Goal: Information Seeking & Learning: Learn about a topic

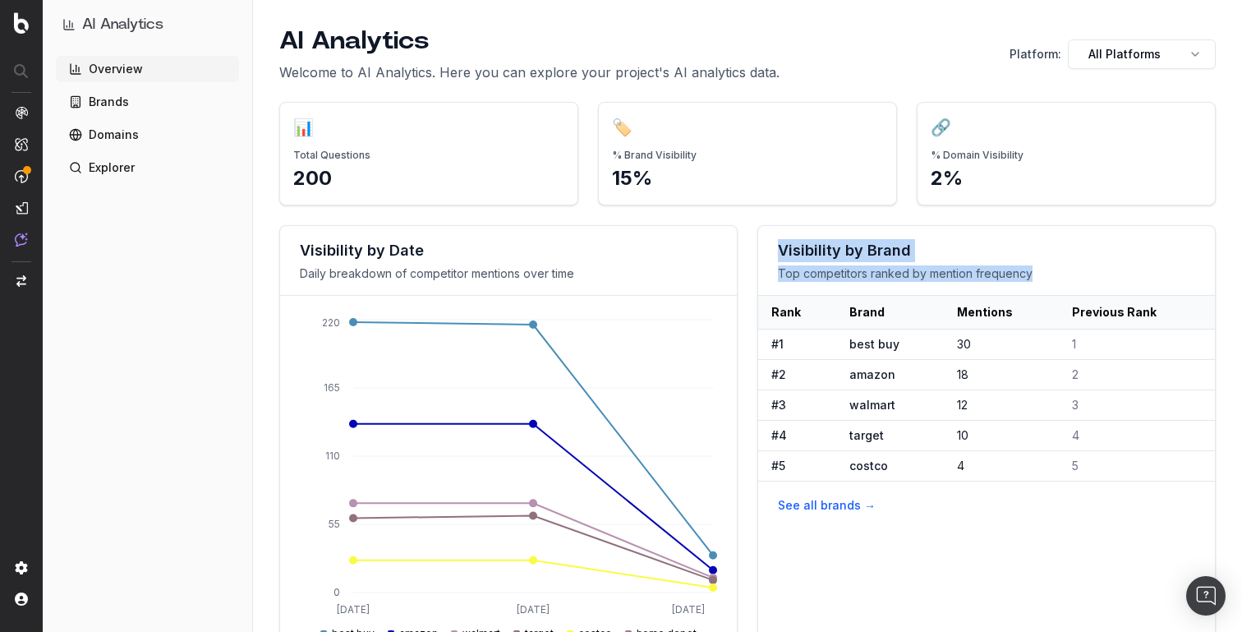
drag, startPoint x: 777, startPoint y: 251, endPoint x: 1064, endPoint y: 269, distance: 287.3
click at [1064, 269] on div "Visibility by Brand Top competitors ranked by mention frequency" at bounding box center [986, 261] width 457 height 70
click at [1064, 269] on p "Top competitors ranked by mention frequency" at bounding box center [986, 273] width 417 height 16
click at [1162, 57] on html "AI Analytics Overview Brands Domains Explorer AI Analytics Welcome to AI Analyt…" at bounding box center [621, 316] width 1242 height 632
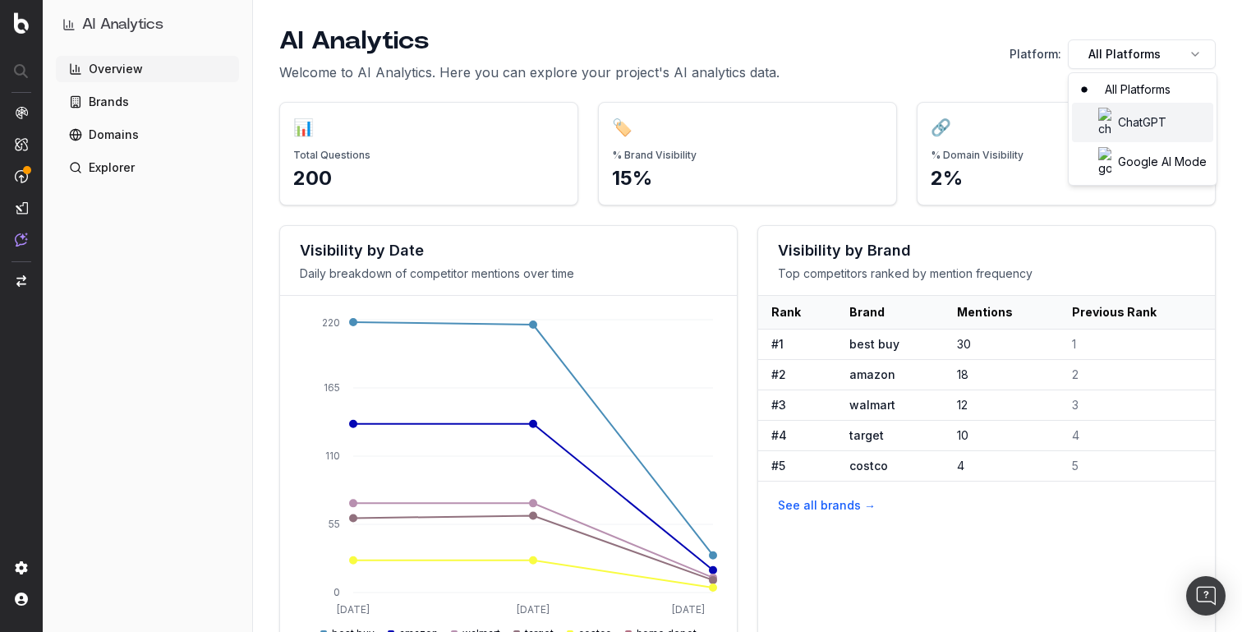
click at [1144, 108] on div "ChatGPT" at bounding box center [1142, 122] width 141 height 39
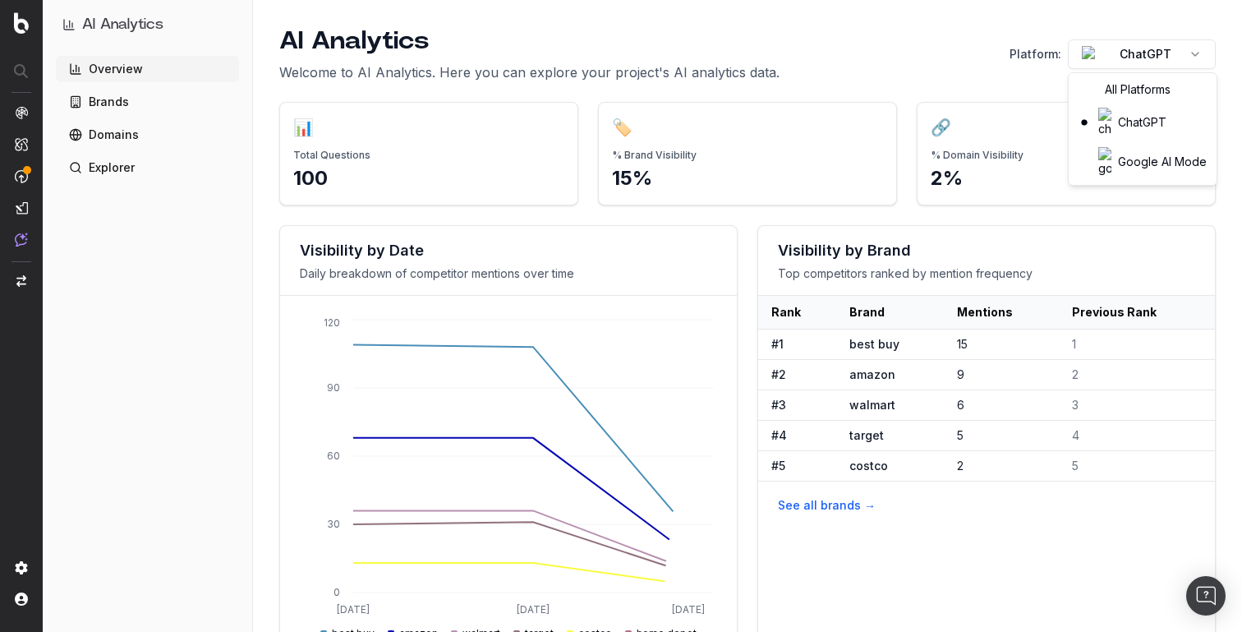
click at [1143, 62] on html "AI Analytics Overview Brands Domains Explorer AI Analytics Welcome to AI Analyt…" at bounding box center [621, 316] width 1242 height 632
click at [1140, 142] on div "Google AI Mode" at bounding box center [1142, 161] width 141 height 39
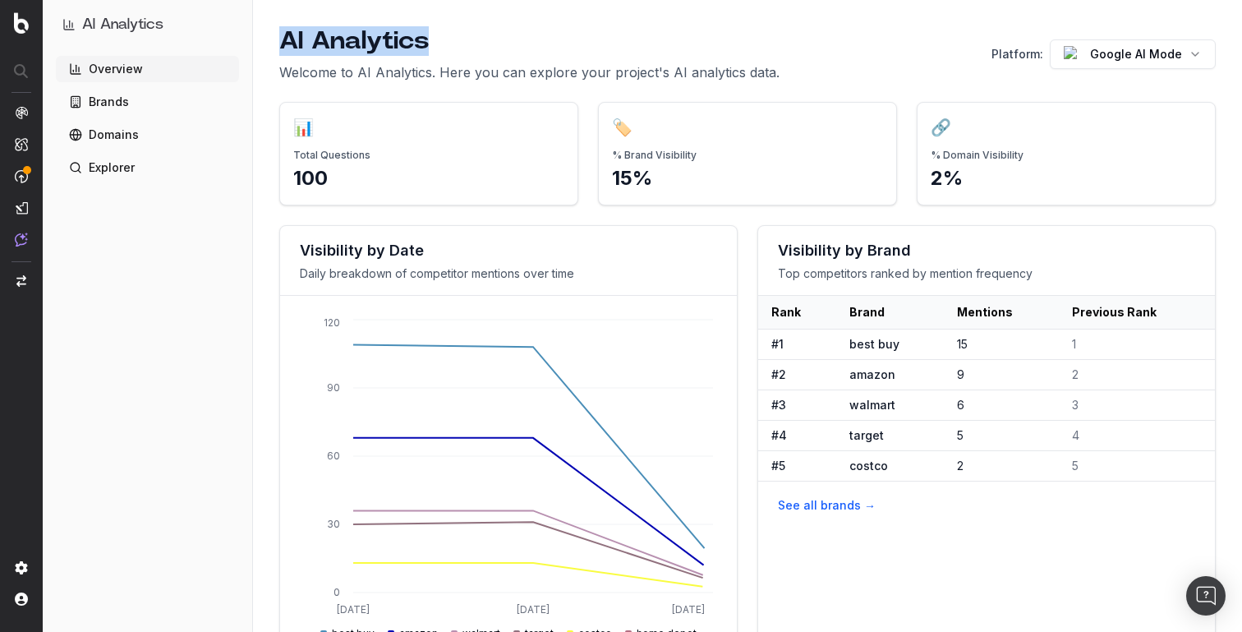
drag, startPoint x: 287, startPoint y: 38, endPoint x: 817, endPoint y: 31, distance: 530.7
click at [817, 31] on div "AI Analytics Welcome to AI Analytics. Here you can explore your project's AI an…" at bounding box center [747, 54] width 937 height 56
click at [778, 264] on div "Visibility by Brand Top competitors ranked by mention frequency" at bounding box center [986, 261] width 457 height 70
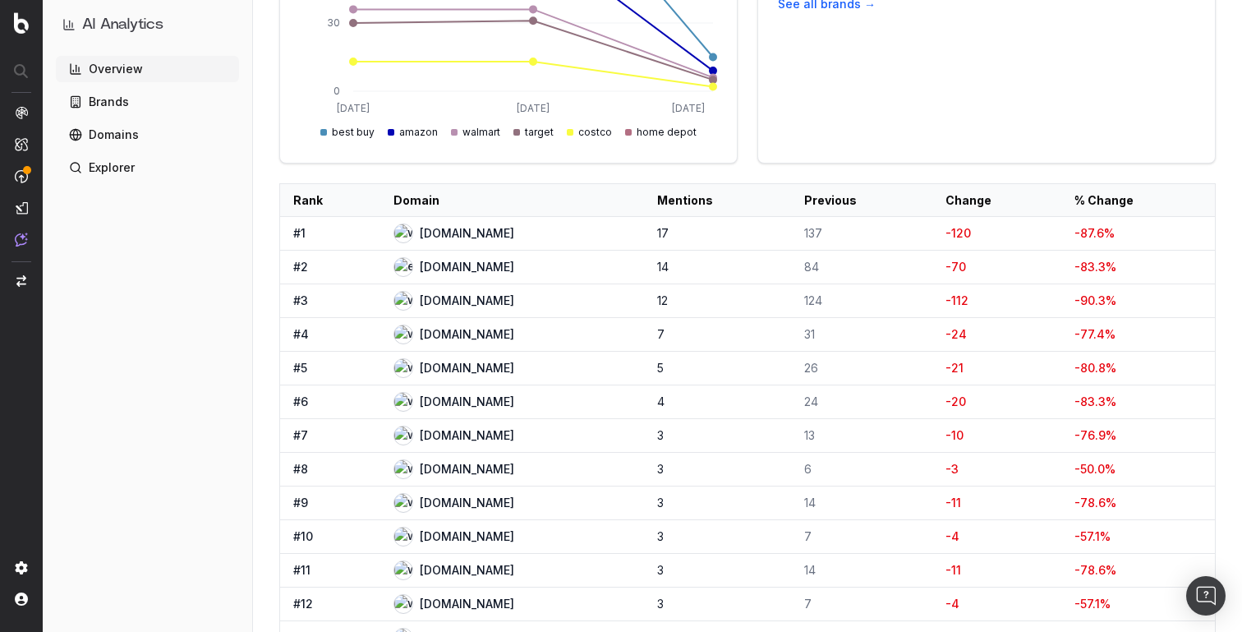
scroll to position [503, 0]
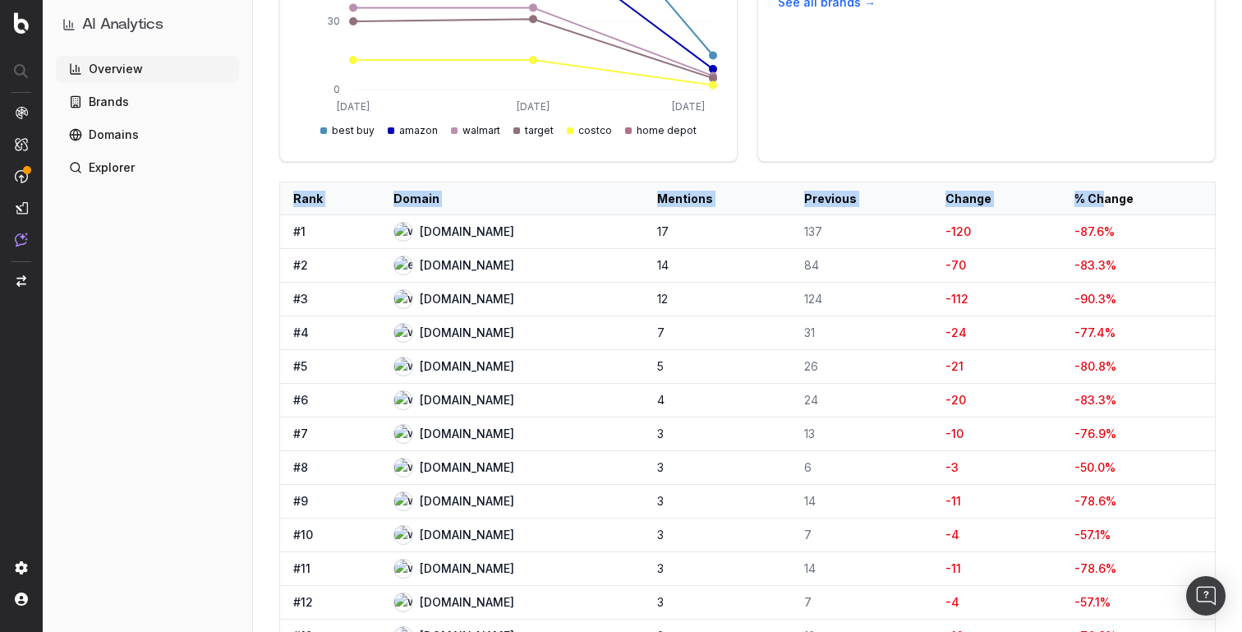
drag, startPoint x: 295, startPoint y: 194, endPoint x: 1122, endPoint y: 195, distance: 827.2
click at [1122, 195] on tr "Rank Domain Mentions Previous Change % Change" at bounding box center [748, 198] width 936 height 33
click at [1122, 195] on th "% Change" at bounding box center [1138, 198] width 154 height 33
drag, startPoint x: 294, startPoint y: 199, endPoint x: 1181, endPoint y: 196, distance: 887.2
click at [1181, 196] on tr "Rank Domain Mentions Previous Change % Change" at bounding box center [748, 198] width 936 height 33
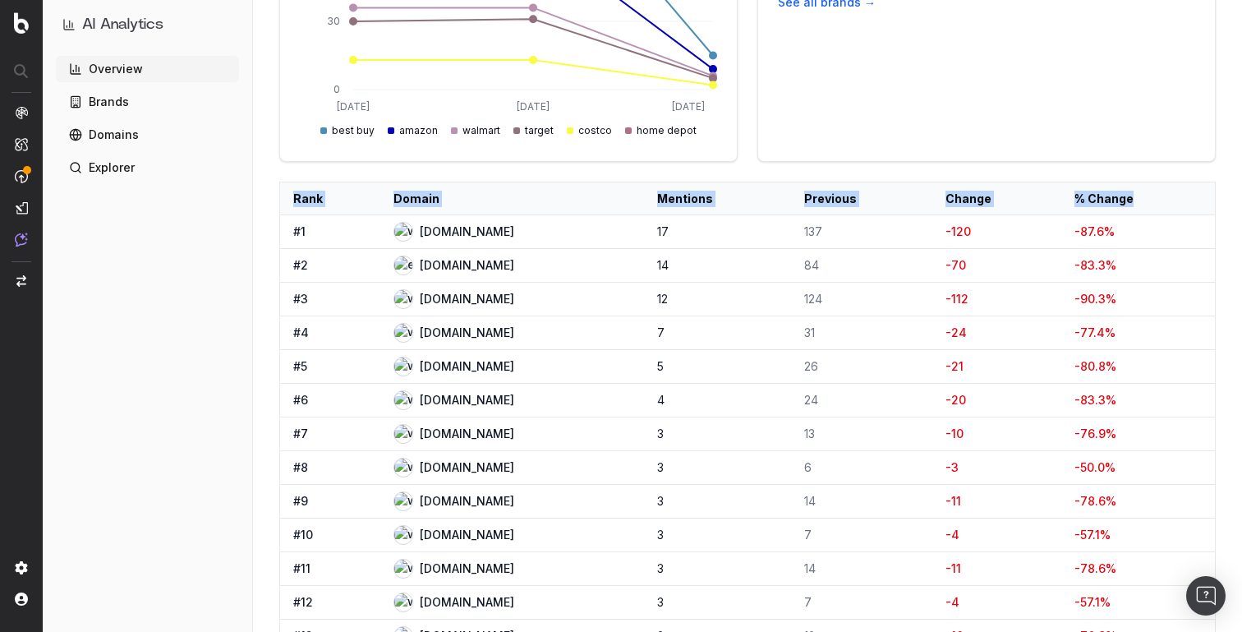
click at [1181, 196] on th "% Change" at bounding box center [1138, 198] width 154 height 33
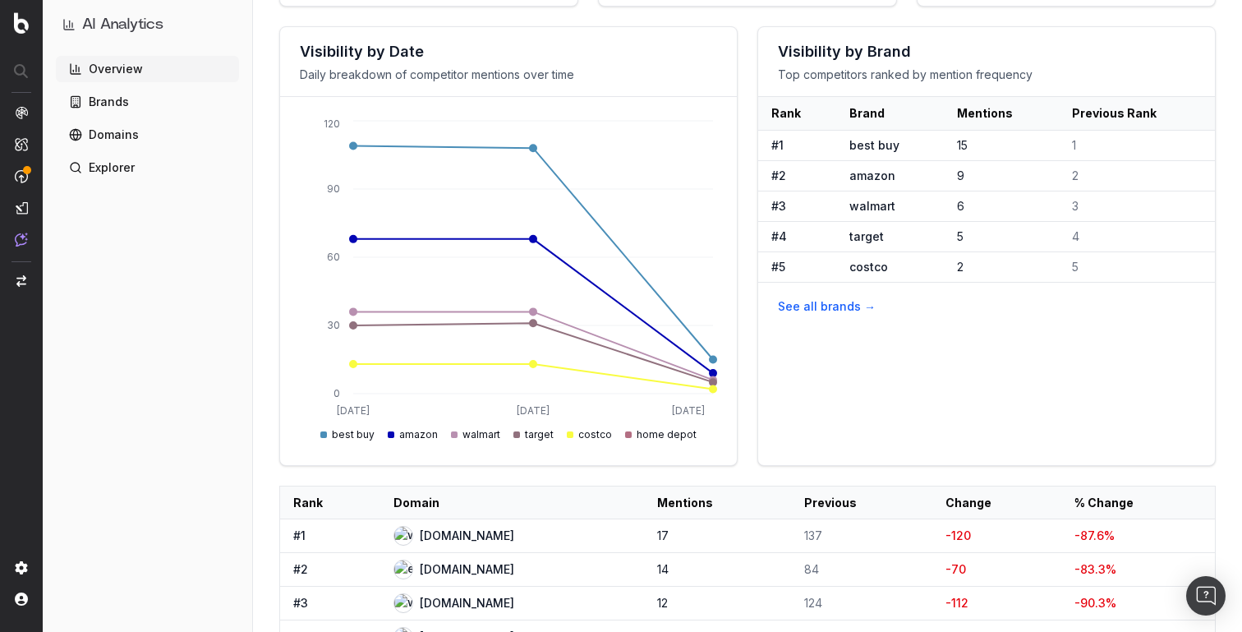
scroll to position [0, 0]
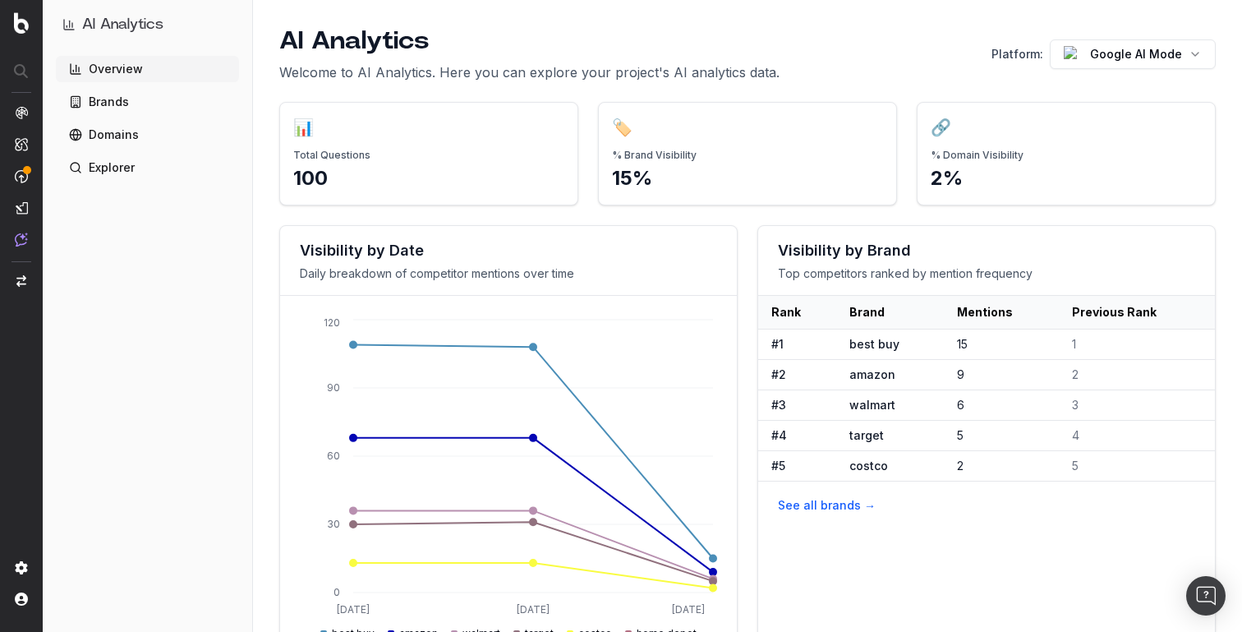
click at [126, 98] on link "Brands" at bounding box center [147, 102] width 183 height 26
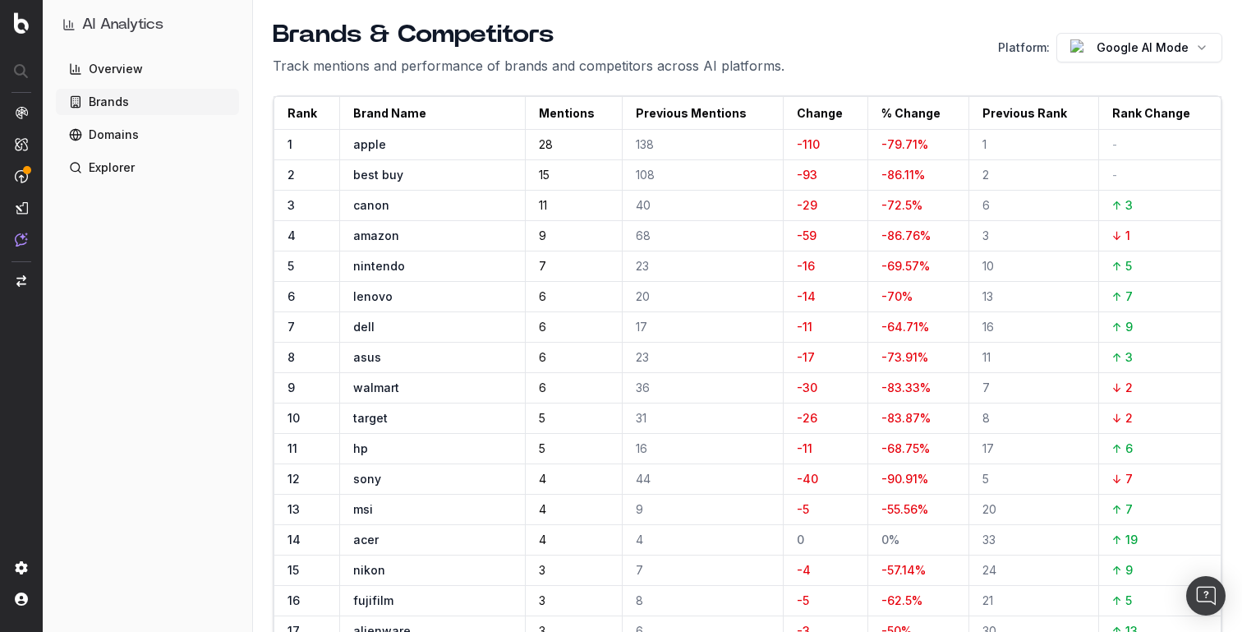
click at [110, 136] on link "Domains" at bounding box center [147, 135] width 183 height 26
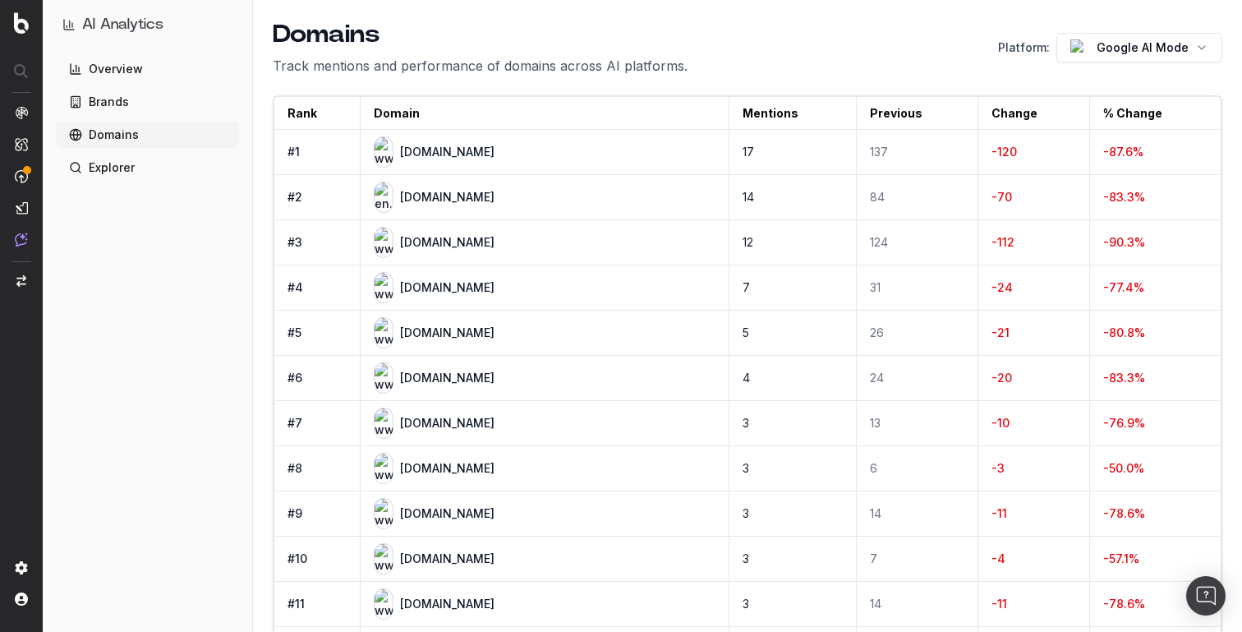
click at [118, 175] on link "Explorer" at bounding box center [147, 167] width 183 height 26
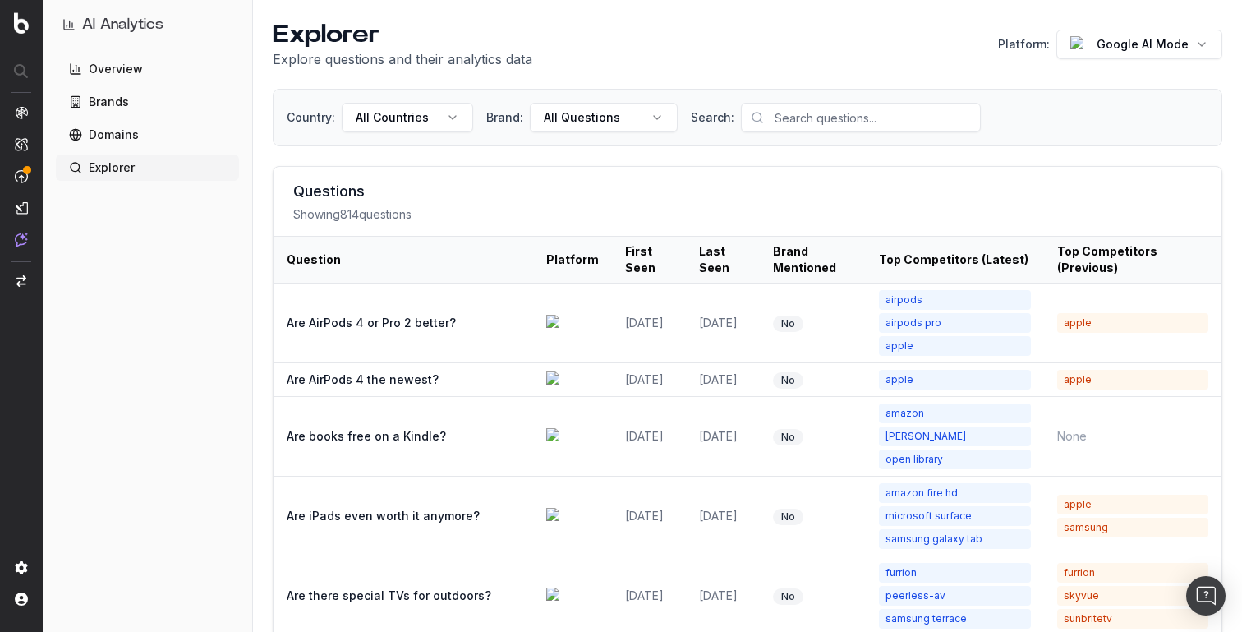
click at [378, 118] on html "AI Analytics Overview Brands Domains Explorer Explorer Explore questions and th…" at bounding box center [621, 316] width 1242 height 632
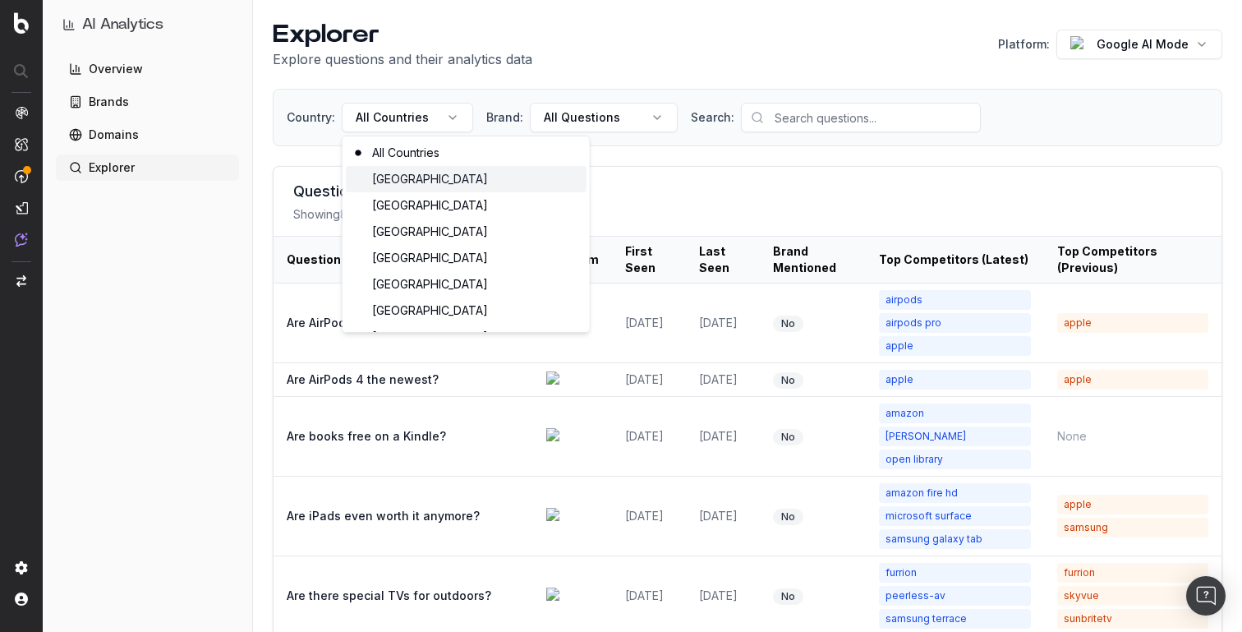
click at [395, 177] on div "[GEOGRAPHIC_DATA]" at bounding box center [466, 179] width 241 height 26
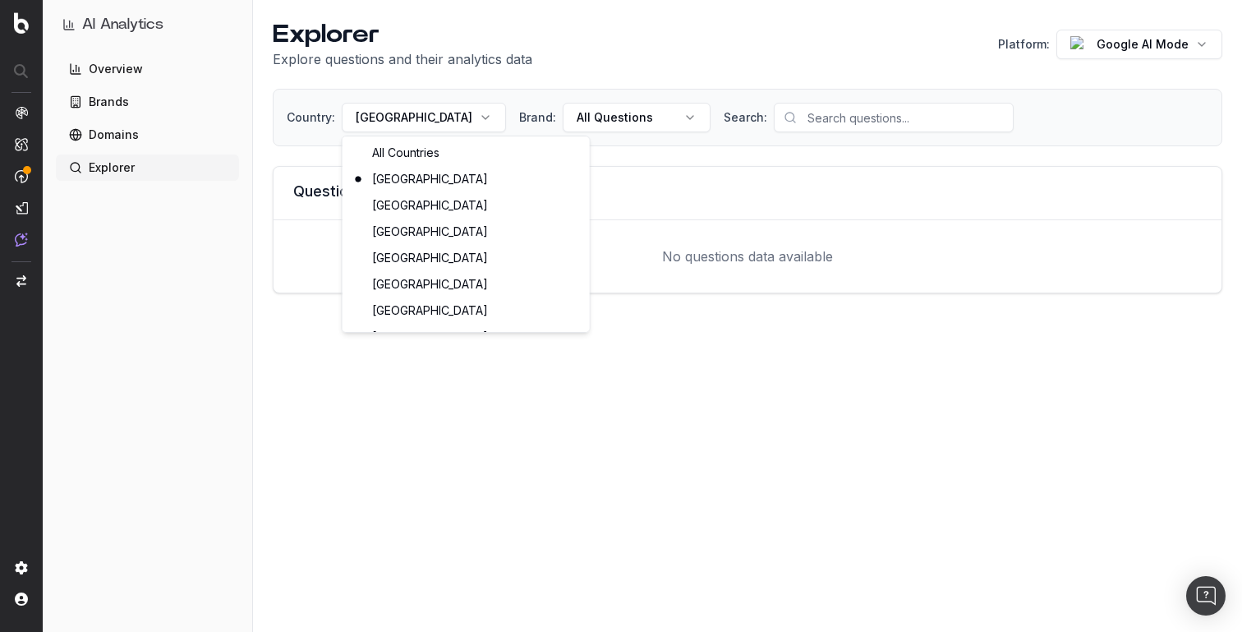
click at [395, 109] on html "AI Analytics Overview Brands Domains Explorer Explorer Explore questions and th…" at bounding box center [621, 316] width 1242 height 632
click at [394, 147] on div "All Countries" at bounding box center [466, 153] width 241 height 26
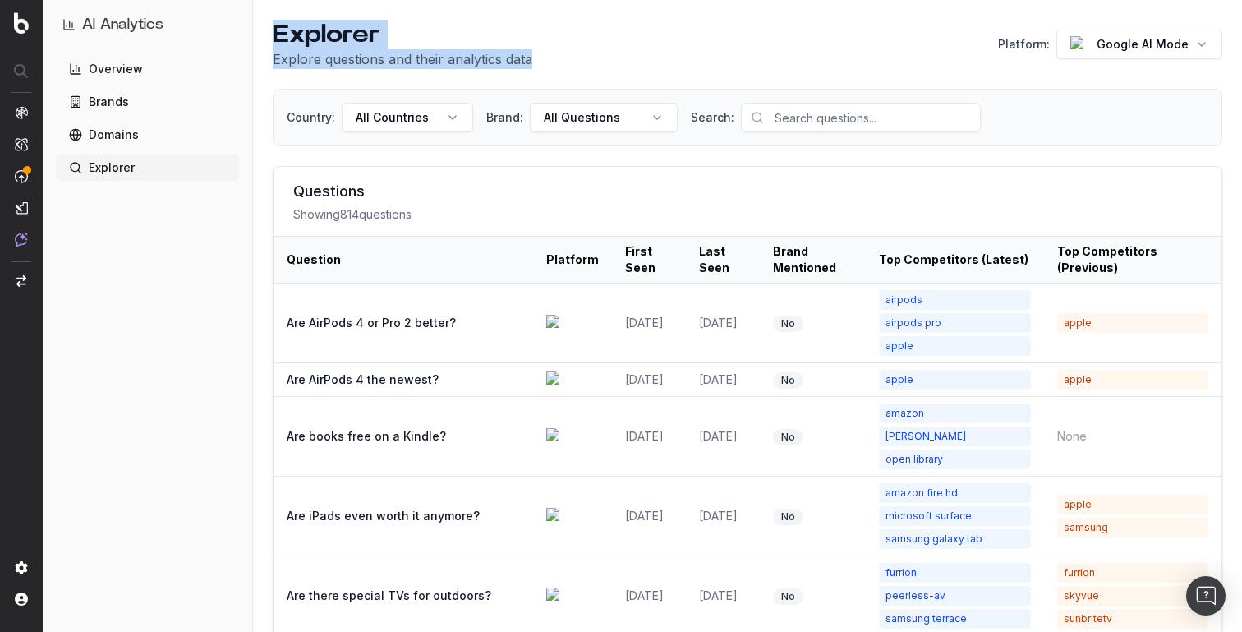
drag, startPoint x: 271, startPoint y: 36, endPoint x: 555, endPoint y: 58, distance: 285.0
click at [555, 58] on div "Explorer Explore questions and their analytics data Platform: Google AI Mode" at bounding box center [748, 44] width 950 height 49
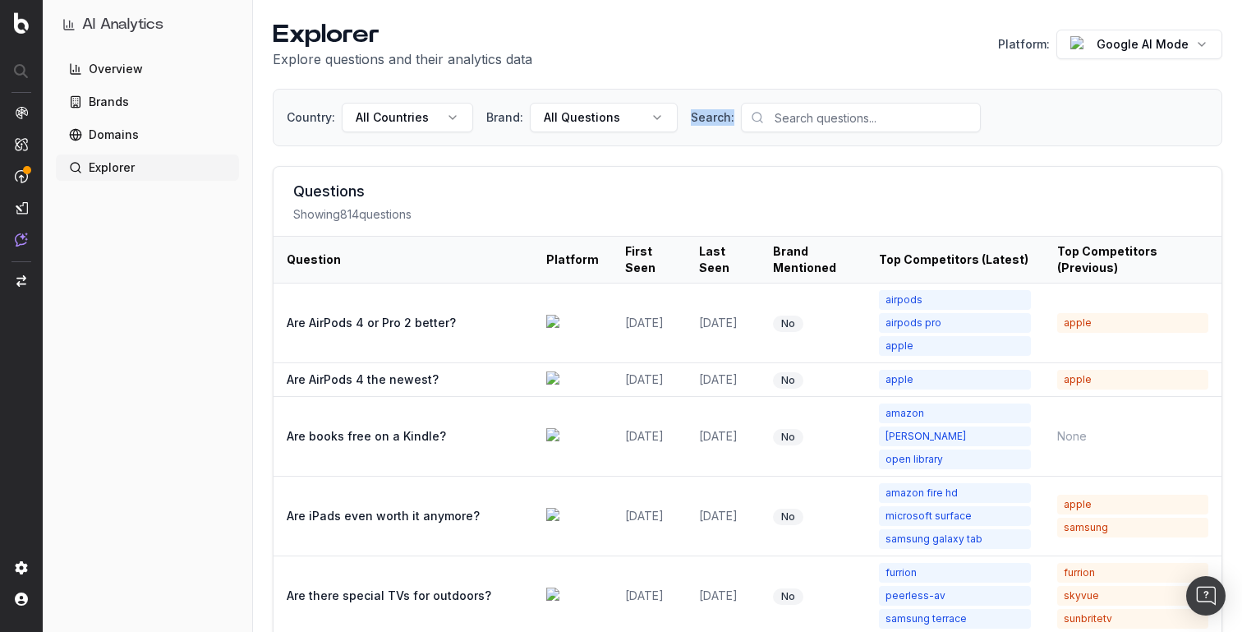
drag, startPoint x: 690, startPoint y: 114, endPoint x: 1037, endPoint y: 116, distance: 346.7
click at [1037, 119] on div "Country: All Countries Brand: All Questions Search:" at bounding box center [748, 118] width 922 height 30
click at [1037, 116] on div "Country: All Countries Brand: All Questions Search:" at bounding box center [748, 118] width 922 height 30
click at [1114, 58] on html "AI Analytics Overview Brands Domains Explorer Explorer Explore questions and th…" at bounding box center [621, 316] width 1242 height 632
click at [1088, 112] on div "ChatGPT" at bounding box center [1135, 112] width 141 height 39
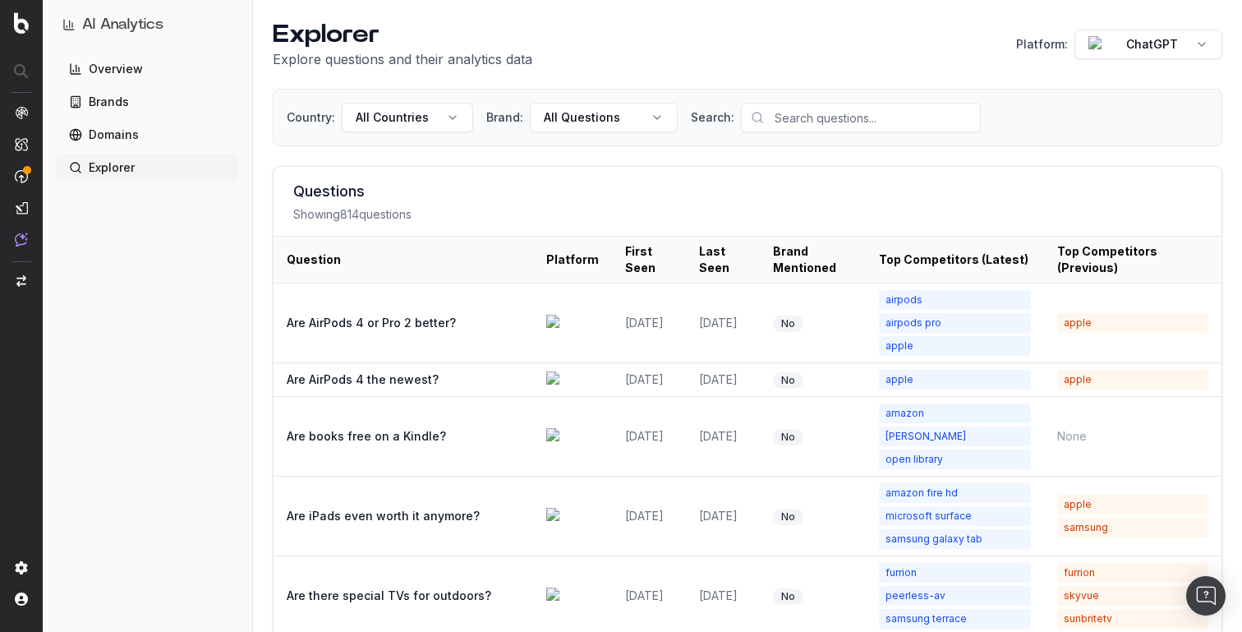
click at [124, 138] on link "Domains" at bounding box center [147, 135] width 183 height 26
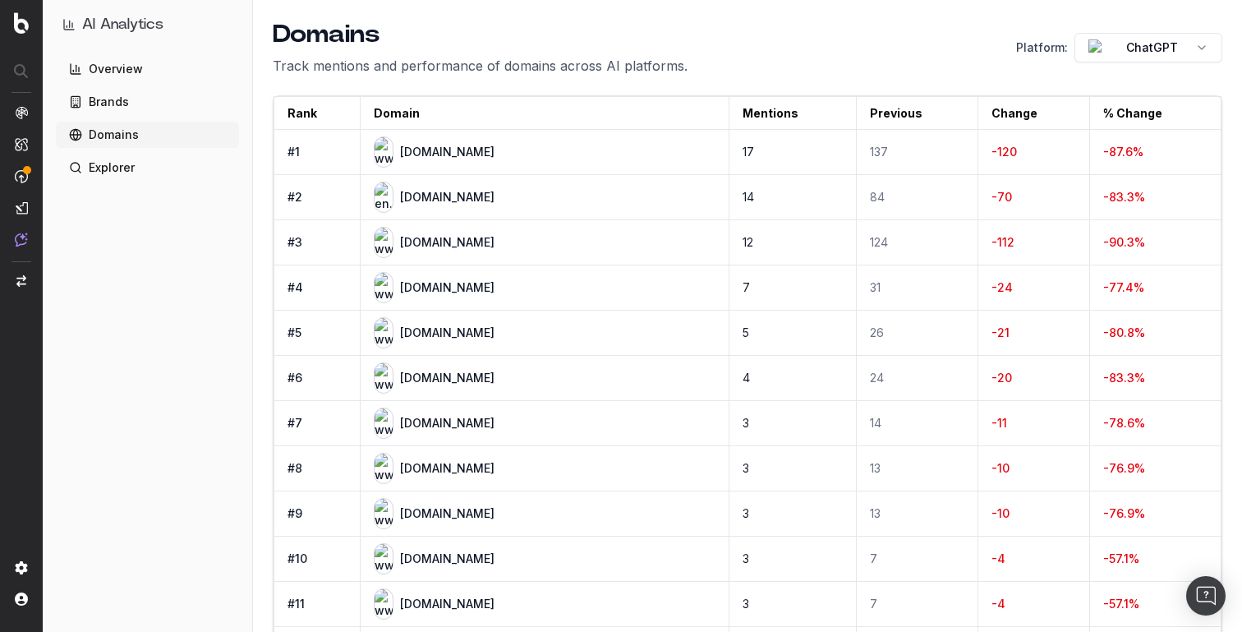
click at [131, 95] on link "Brands" at bounding box center [147, 102] width 183 height 26
